Goal: Information Seeking & Learning: Learn about a topic

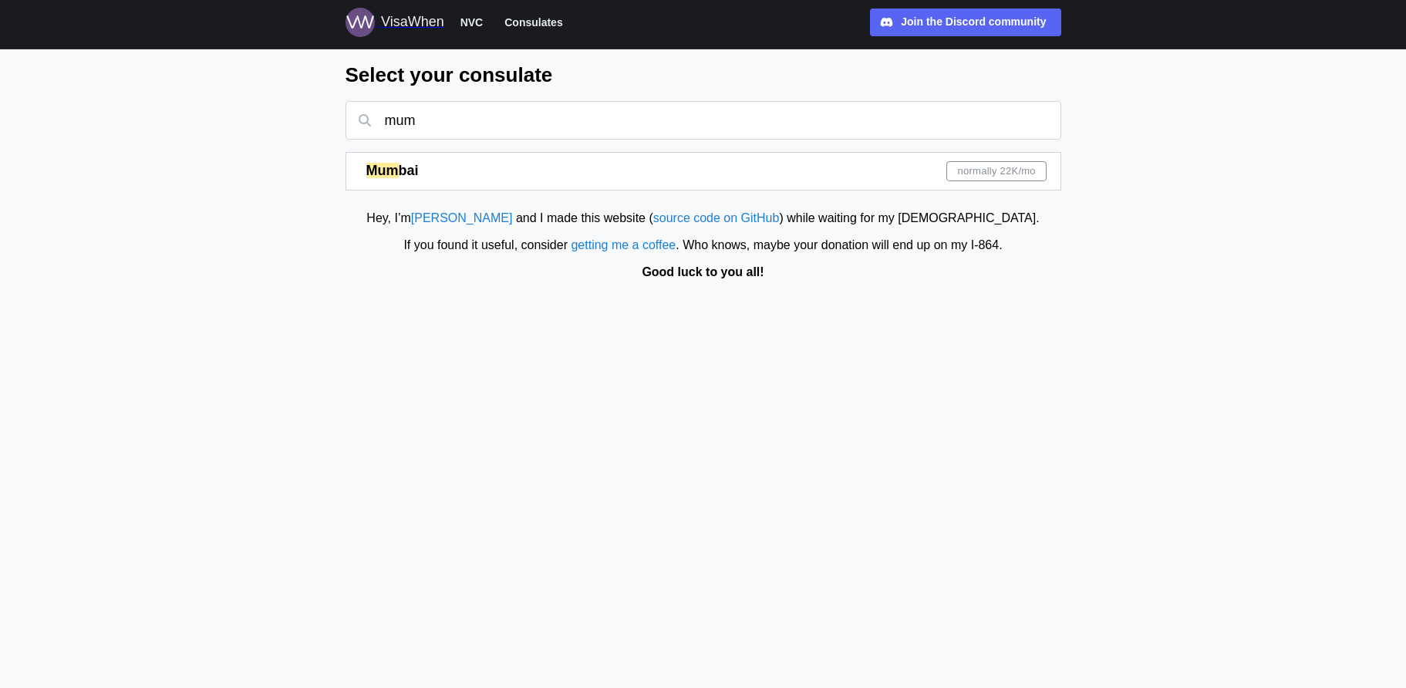
type input "mum"
click at [954, 172] on div "normally 22K /mo" at bounding box center [997, 171] width 100 height 20
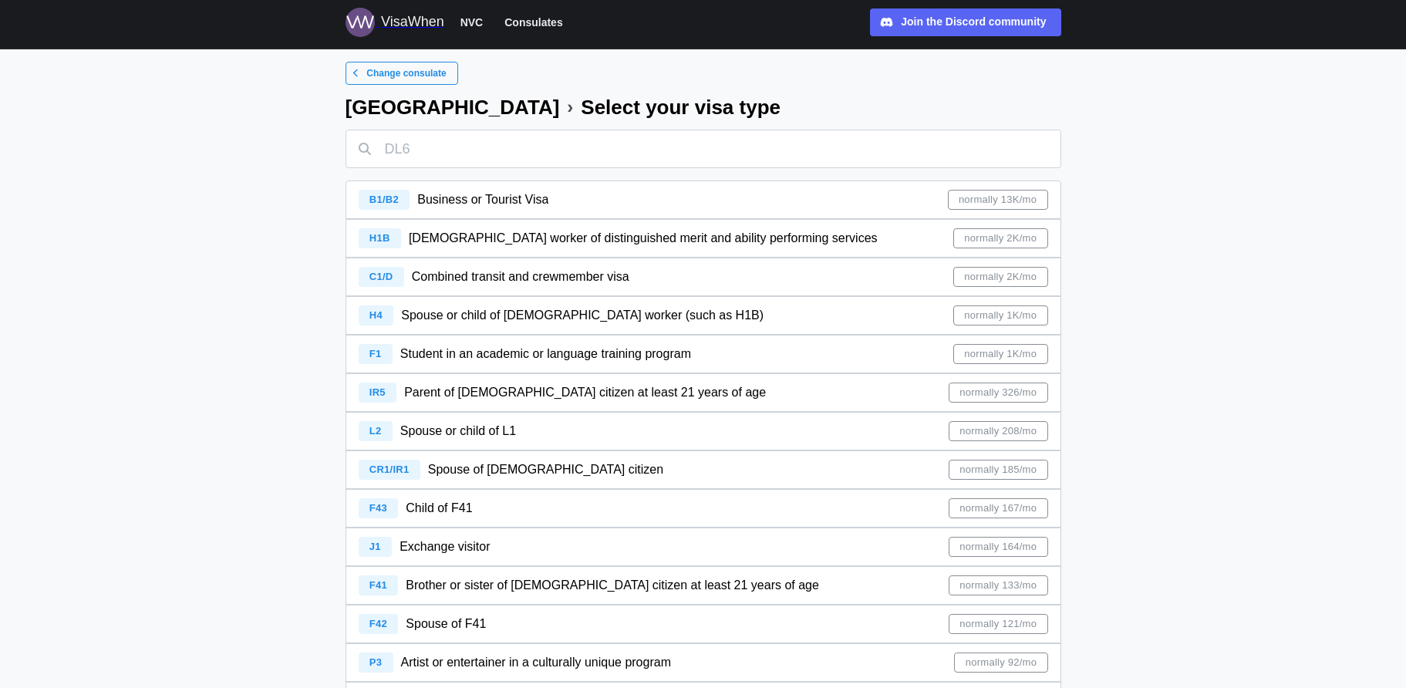
click at [1021, 202] on span "normally 13K/mo" at bounding box center [998, 200] width 78 height 19
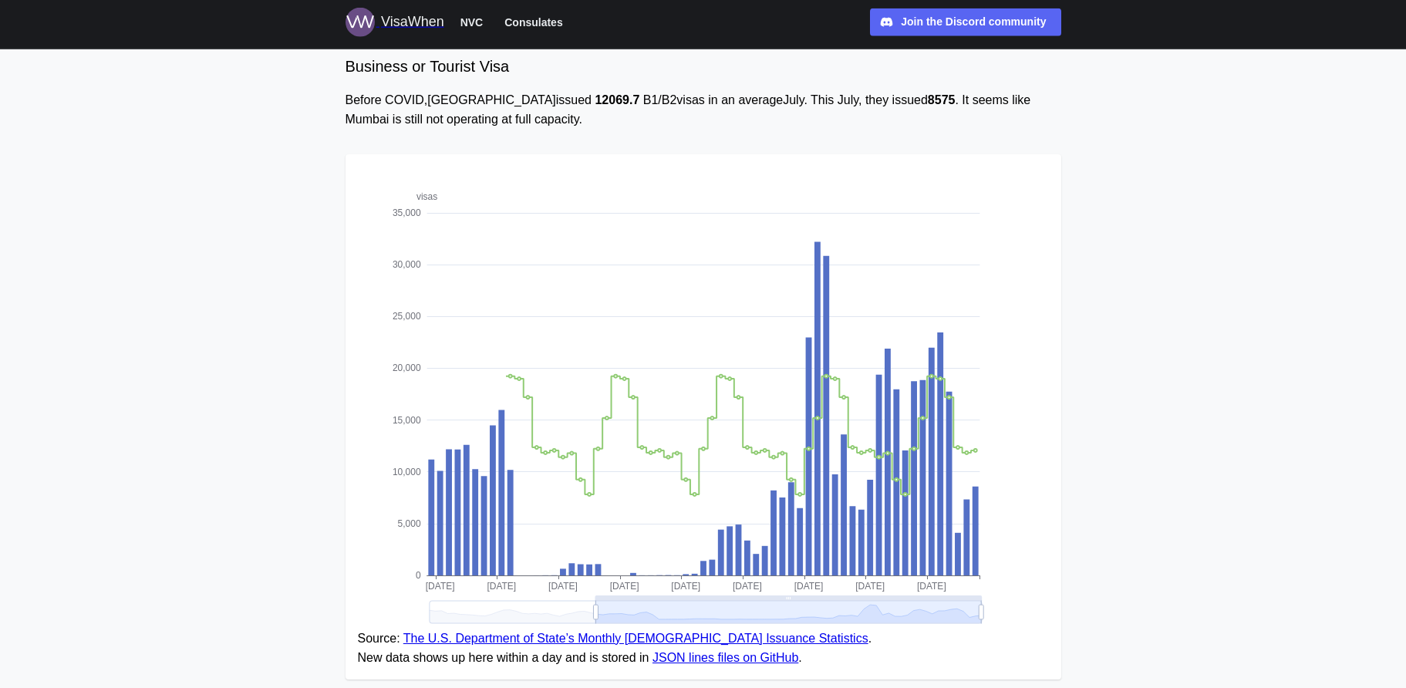
scroll to position [106, 0]
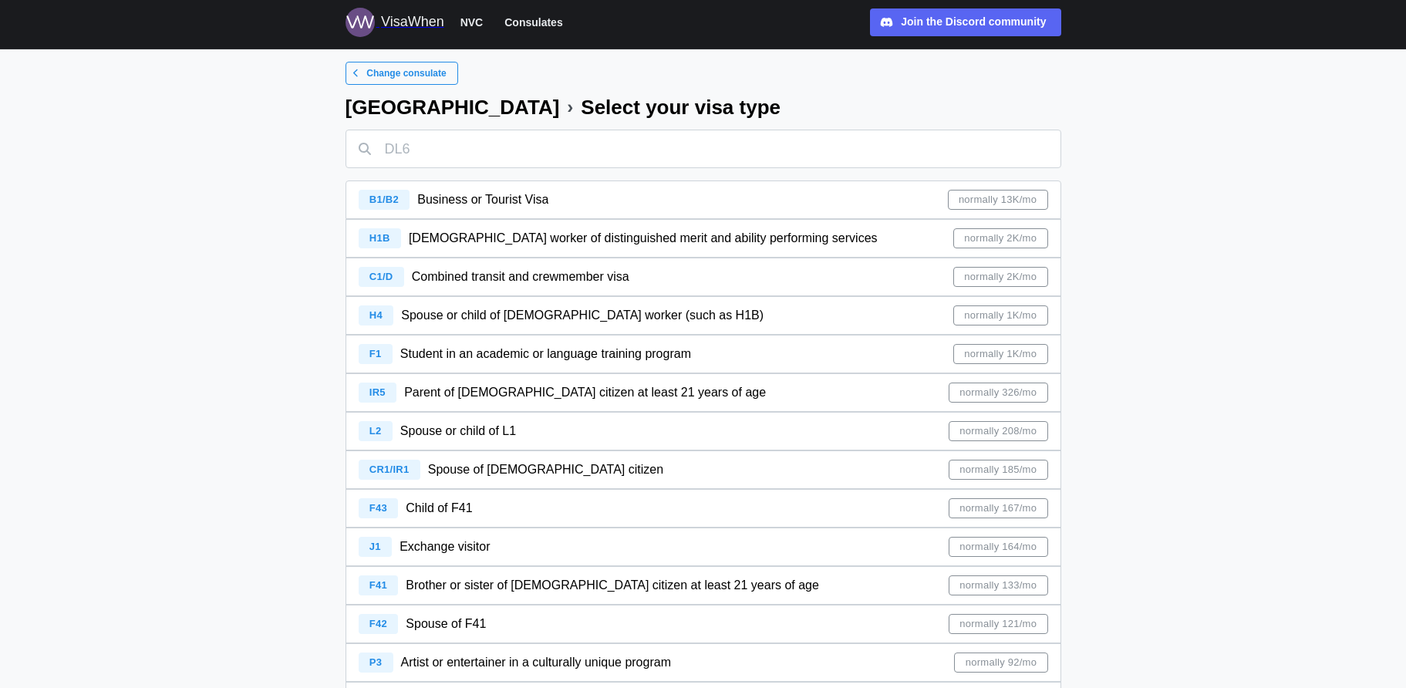
click at [1001, 235] on span "normally 2K/mo" at bounding box center [1000, 238] width 73 height 19
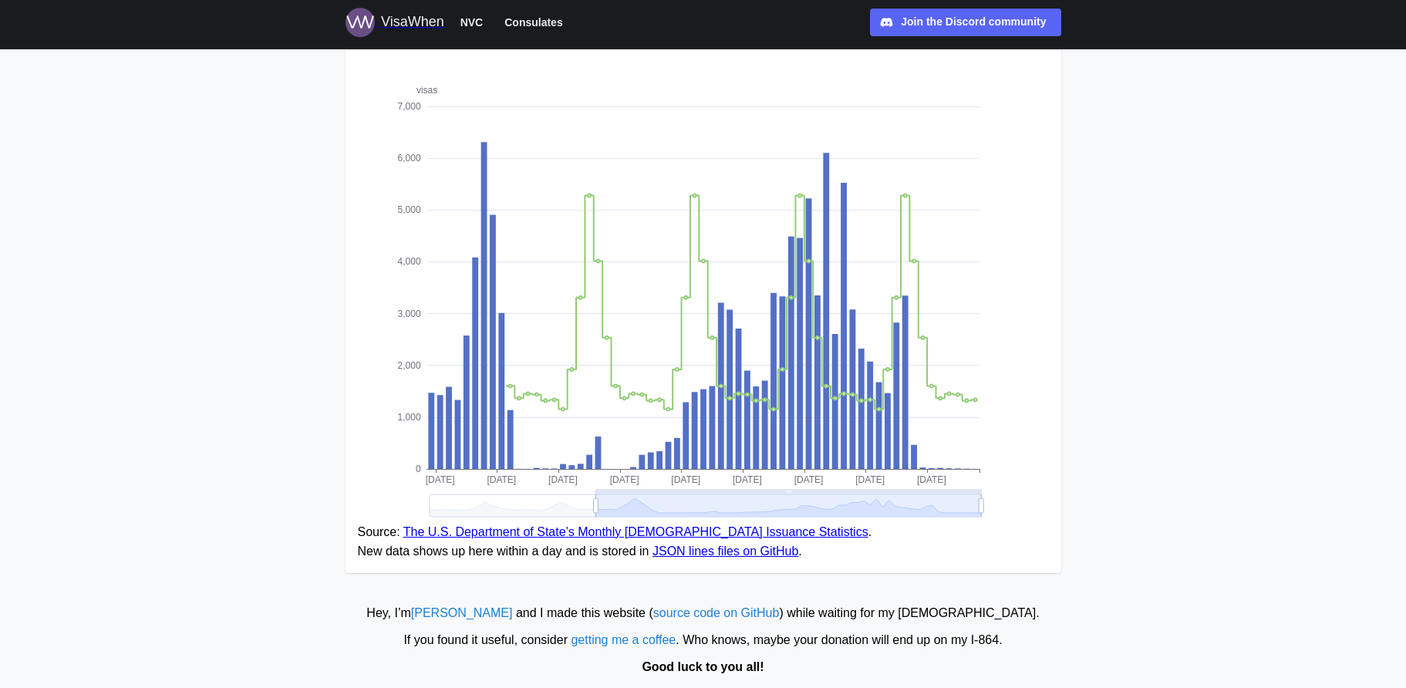
scroll to position [203, 0]
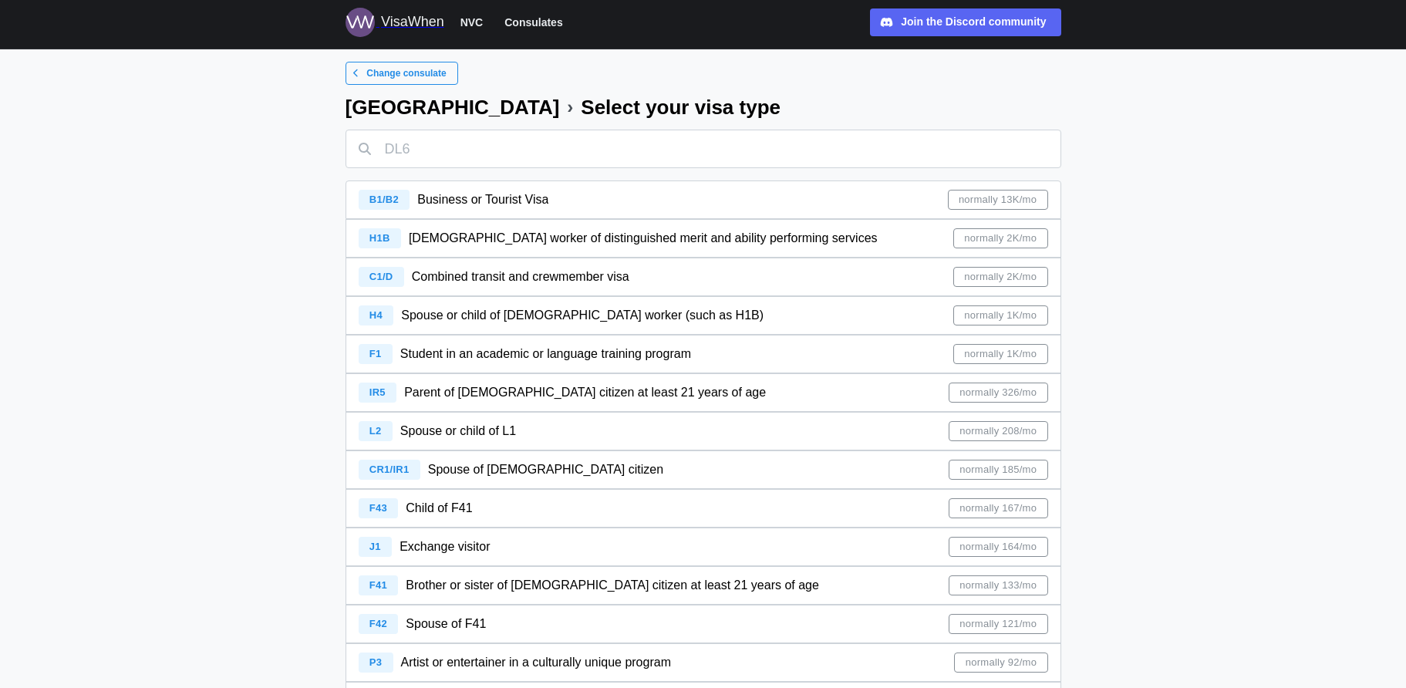
click at [978, 393] on span "normally 326/mo" at bounding box center [998, 392] width 77 height 19
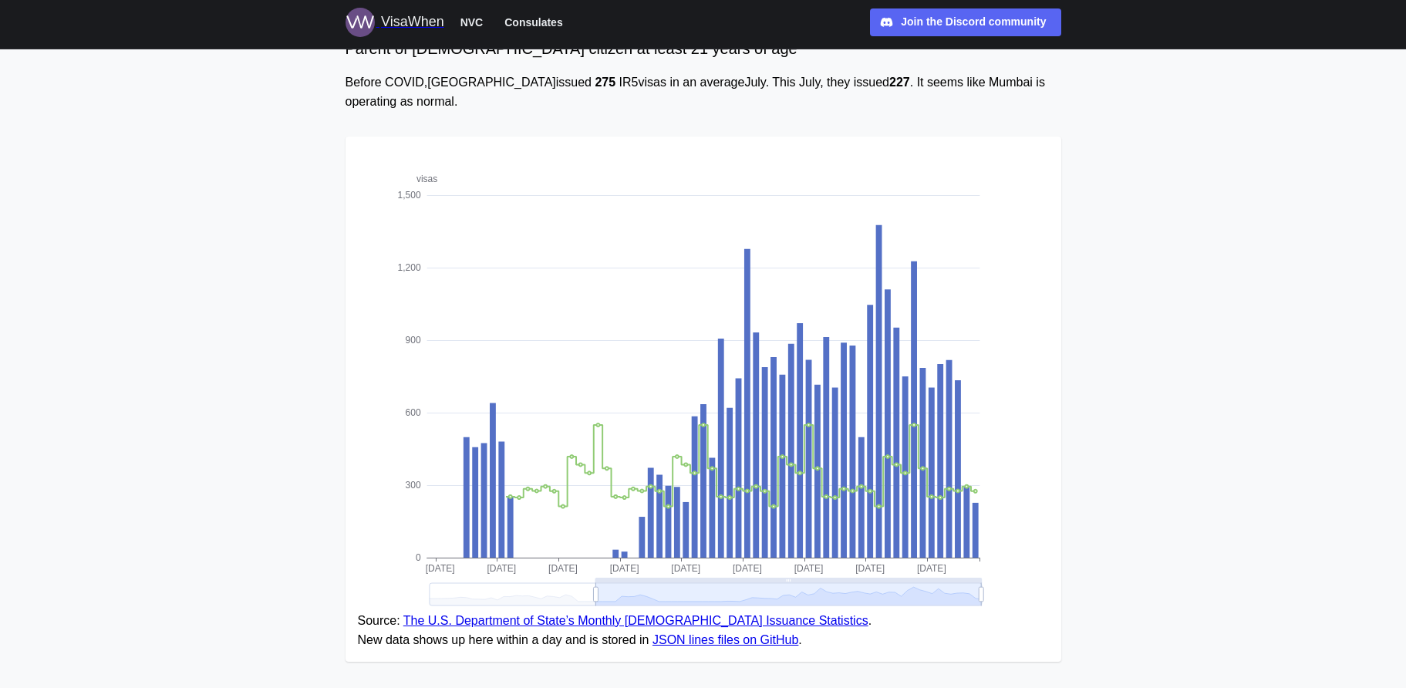
scroll to position [203, 0]
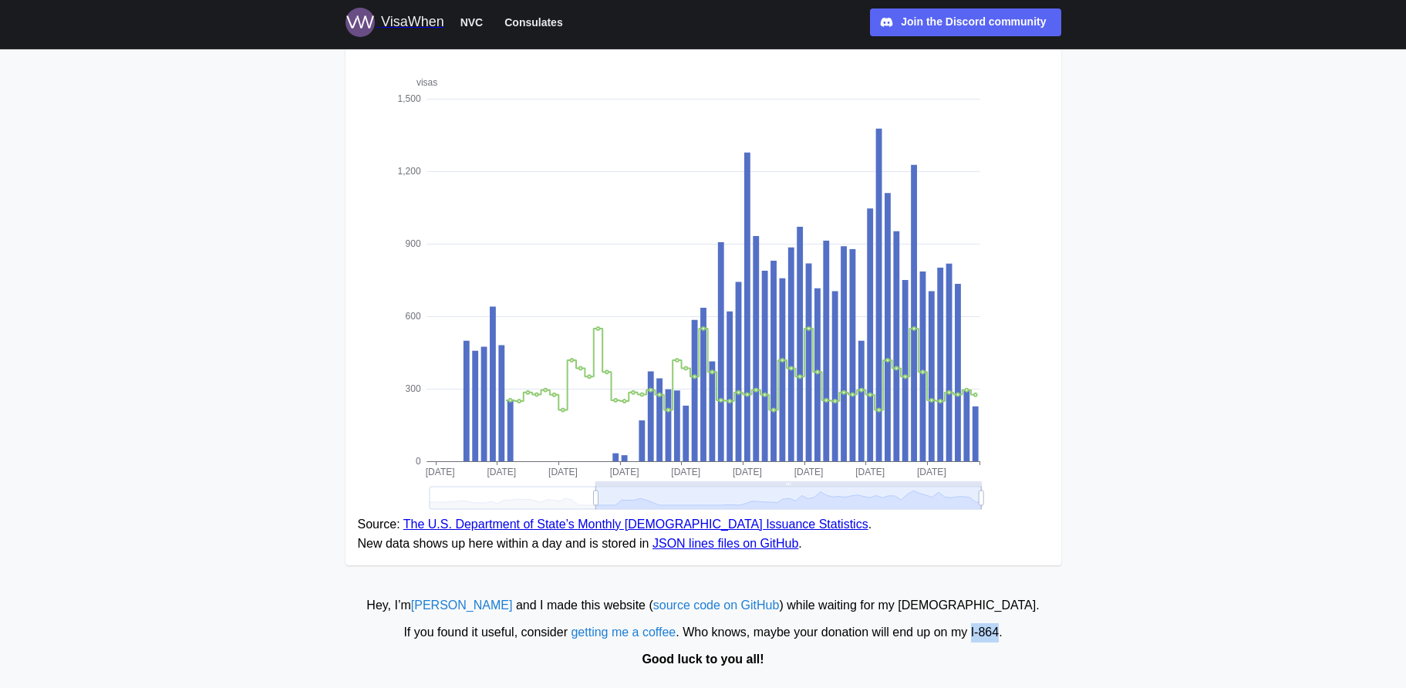
drag, startPoint x: 972, startPoint y: 636, endPoint x: 1000, endPoint y: 632, distance: 28.2
click at [1000, 632] on div "If you found it useful, consider getting me a coffee . Who knows, maybe your do…" at bounding box center [703, 632] width 1391 height 19
copy div "I‑864"
